Goal: Communication & Community: Ask a question

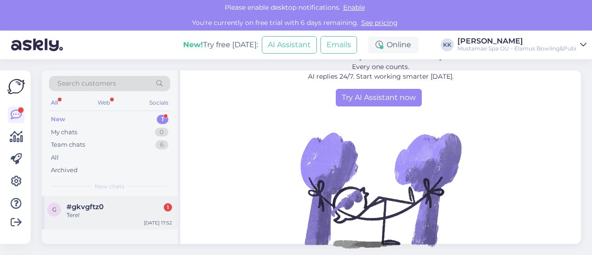
click at [106, 216] on div "Tere!" at bounding box center [120, 215] width 106 height 8
click at [105, 104] on div "Web" at bounding box center [104, 103] width 16 height 12
click at [53, 100] on div "All" at bounding box center [54, 103] width 11 height 12
click at [67, 129] on div "My chats" at bounding box center [64, 132] width 26 height 9
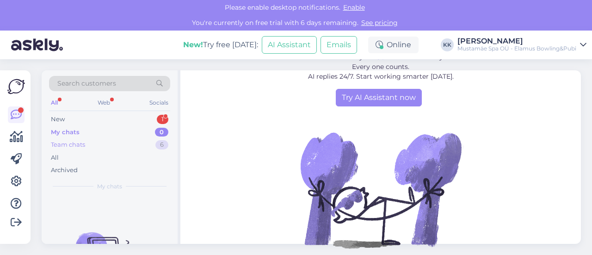
click at [69, 142] on div "Team chats" at bounding box center [68, 144] width 34 height 9
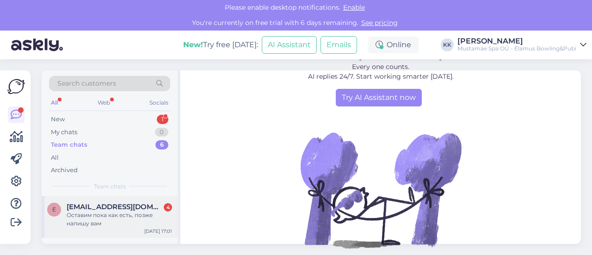
click at [130, 222] on div "Оставим пока как есть, позже напишу вам" at bounding box center [120, 219] width 106 height 17
click at [381, 23] on link "See pricing" at bounding box center [380, 23] width 42 height 8
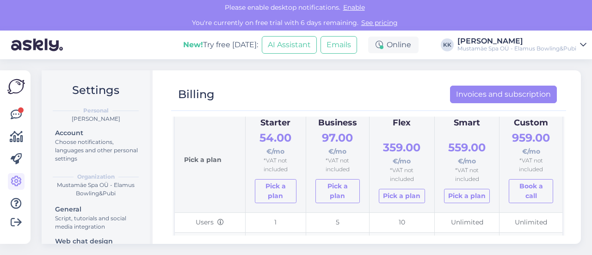
scroll to position [72, 0]
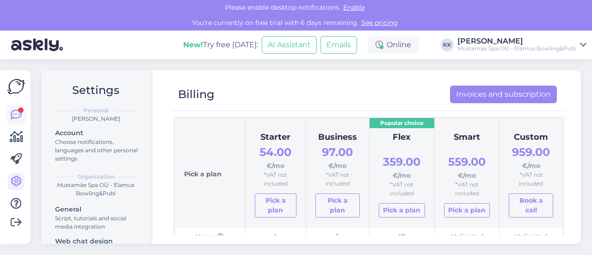
click at [17, 114] on icon at bounding box center [16, 114] width 11 height 11
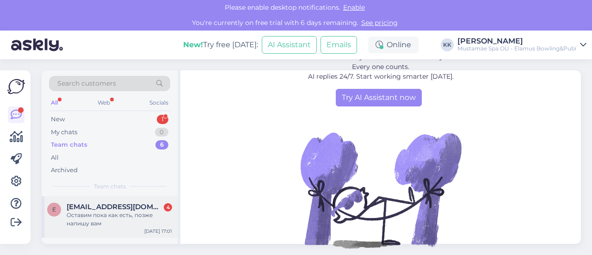
click at [97, 218] on div "Оставим пока как есть, позже напишу вам" at bounding box center [120, 219] width 106 height 17
click at [367, 22] on link "See pricing" at bounding box center [380, 23] width 42 height 8
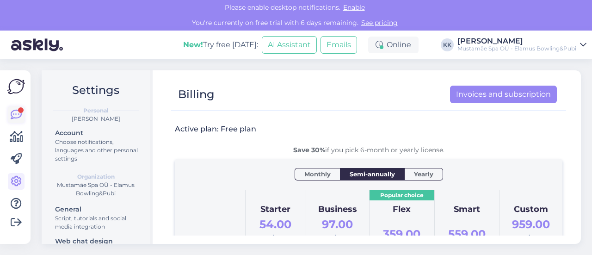
click at [17, 113] on icon at bounding box center [16, 114] width 11 height 11
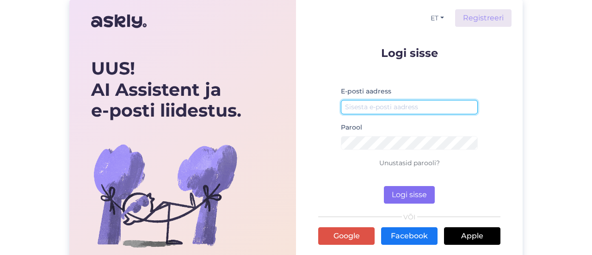
type input "[EMAIL_ADDRESS][DOMAIN_NAME]"
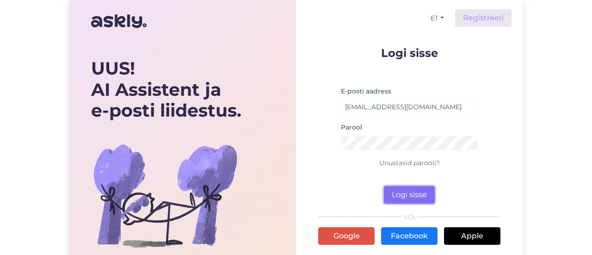
click at [400, 189] on button "Logi sisse" at bounding box center [409, 195] width 51 height 18
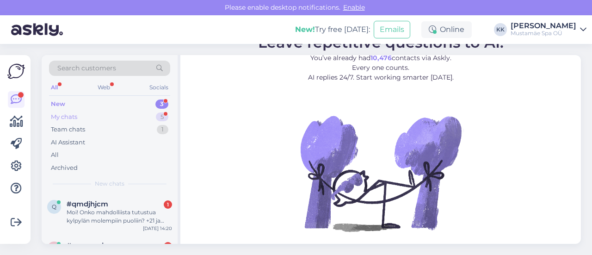
click at [77, 115] on div "My chats" at bounding box center [64, 116] width 26 height 9
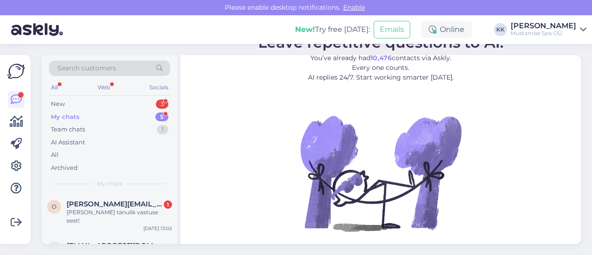
scroll to position [1, 0]
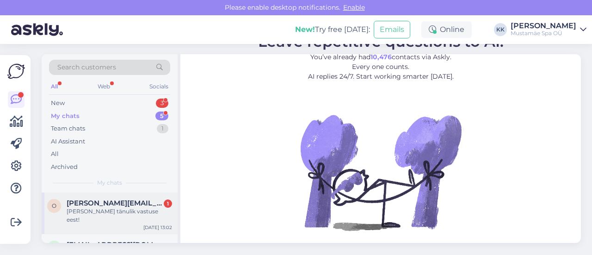
click at [120, 209] on div "Oleks tänulik vastuse eest!" at bounding box center [120, 215] width 106 height 17
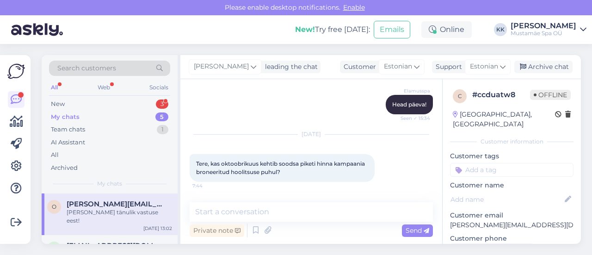
scroll to position [1069, 0]
